Goal: Task Accomplishment & Management: Use online tool/utility

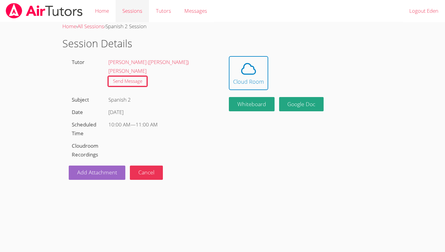
click at [122, 11] on link "Sessions" at bounding box center [132, 11] width 33 height 22
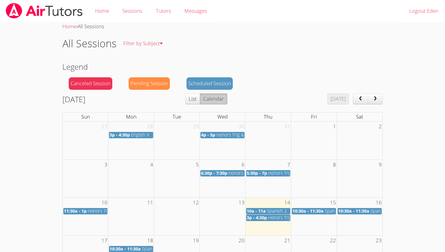
click at [263, 217] on span "3p - 4:30p" at bounding box center [257, 217] width 20 height 6
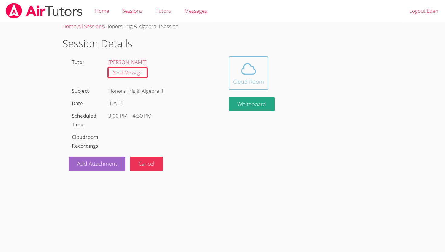
click at [238, 72] on span at bounding box center [248, 68] width 31 height 17
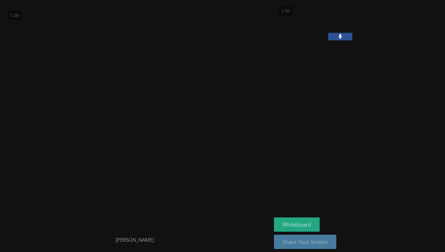
click at [322, 241] on button "Share Your Screen" at bounding box center [305, 241] width 62 height 14
